Goal: Information Seeking & Learning: Find specific fact

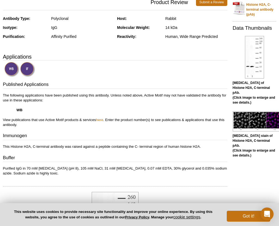
scroll to position [111, 0]
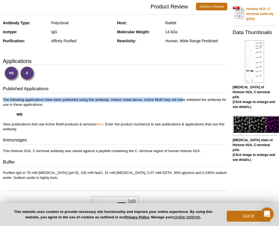
drag, startPoint x: 183, startPoint y: 98, endPoint x: 188, endPoint y: 94, distance: 5.4
click at [188, 94] on div "Published Applications The following applications have been published using thi…" at bounding box center [115, 133] width 225 height 95
click at [187, 94] on div "Published Applications The following applications have been published using thi…" at bounding box center [115, 133] width 225 height 95
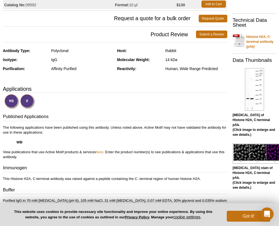
scroll to position [82, 0]
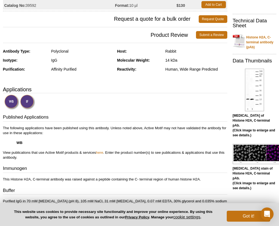
drag, startPoint x: 61, startPoint y: 101, endPoint x: 65, endPoint y: 2, distance: 98.8
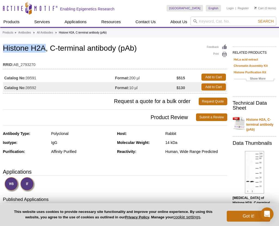
drag, startPoint x: 4, startPoint y: 48, endPoint x: 44, endPoint y: 50, distance: 39.8
click at [44, 50] on h1 "Histone H2A, C-terminal antibody (pAb)" at bounding box center [115, 48] width 225 height 9
copy h1 "Histone H2A"
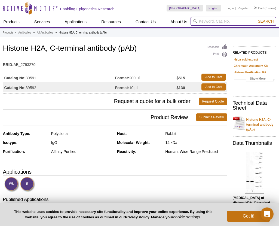
click at [212, 22] on input "search" at bounding box center [234, 21] width 86 height 9
paste input "Histone H2A"
type input "Histone H2A"
click at [256, 19] on button "Search" at bounding box center [265, 21] width 19 height 5
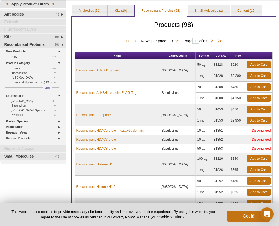
scroll to position [125, 0]
